Goal: Information Seeking & Learning: Learn about a topic

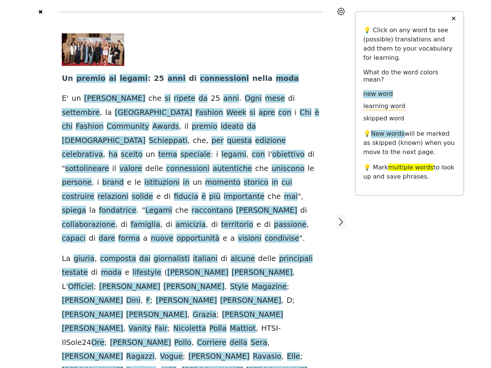
click at [191, 206] on span at bounding box center [189, 211] width 3 height 10
click at [341, 12] on icon at bounding box center [341, 12] width 8 height 8
click at [40, 179] on div at bounding box center [40, 221] width 27 height 406
click at [137, 206] on span "fondatrice" at bounding box center [118, 211] width 38 height 10
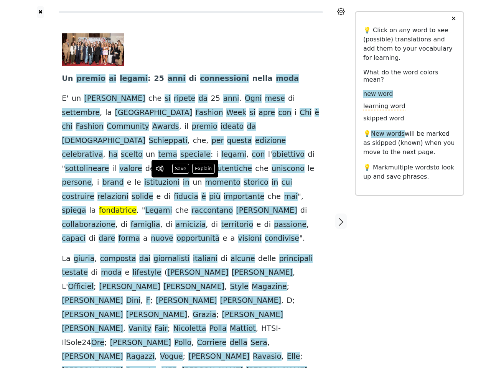
click at [67, 79] on span "Un" at bounding box center [67, 79] width 11 height 10
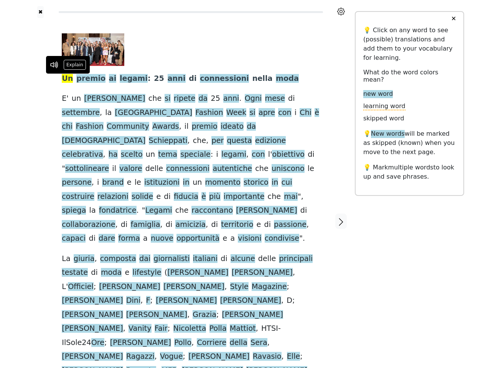
click at [87, 79] on span "premio" at bounding box center [90, 79] width 29 height 10
click at [109, 79] on span "ai" at bounding box center [113, 79] width 8 height 10
click at [122, 79] on span "legami" at bounding box center [134, 79] width 28 height 10
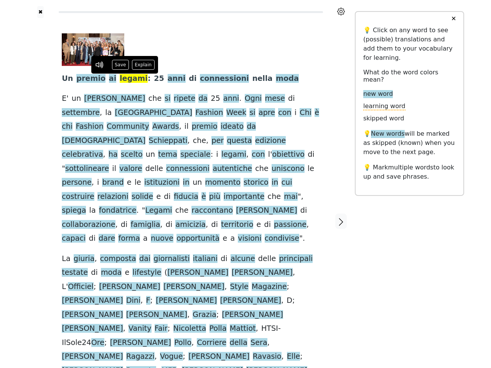
click at [154, 79] on span "25" at bounding box center [159, 79] width 10 height 10
click at [168, 79] on span "anni" at bounding box center [177, 79] width 18 height 10
